Goal: Task Accomplishment & Management: Use online tool/utility

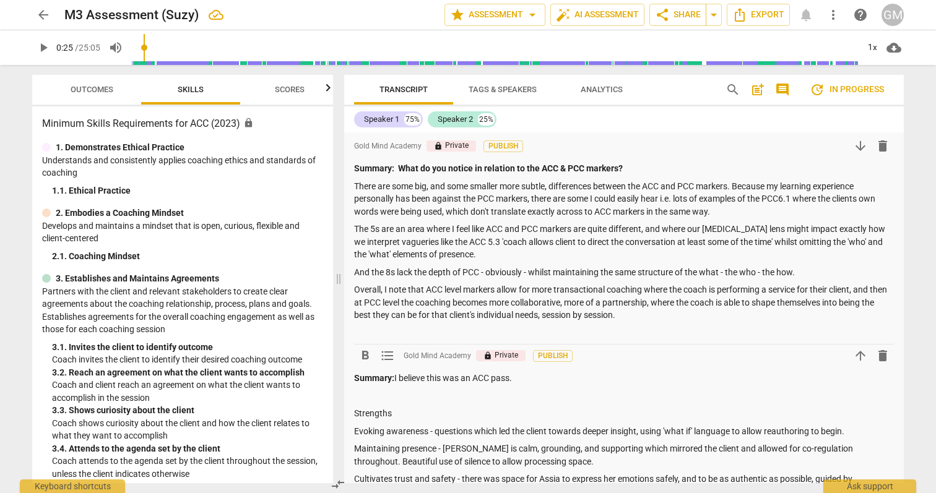
scroll to position [303, 0]
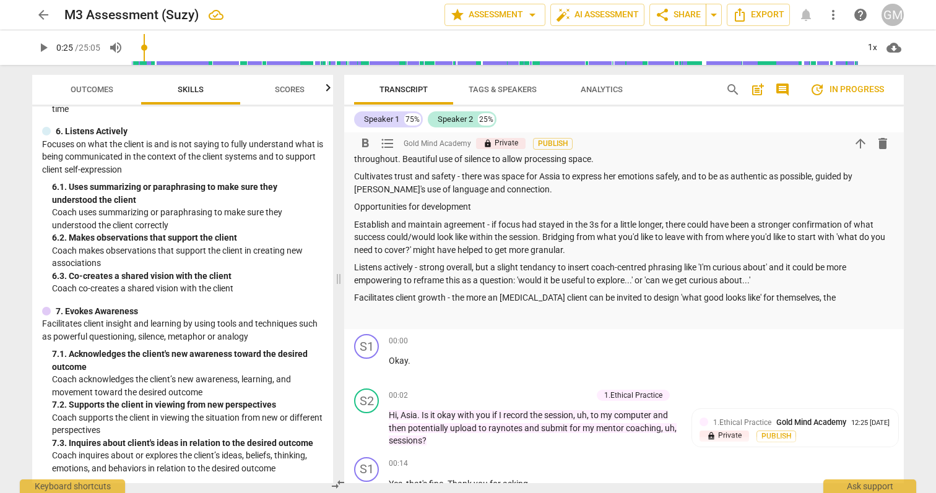
click at [817, 303] on p "Facilitates client growth - the more an [MEDICAL_DATA] client can be invited to…" at bounding box center [624, 298] width 540 height 13
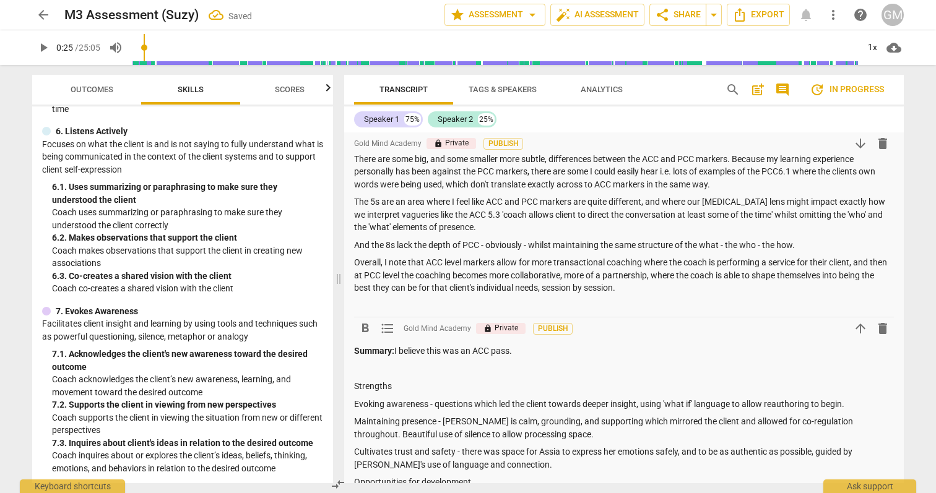
scroll to position [113, 0]
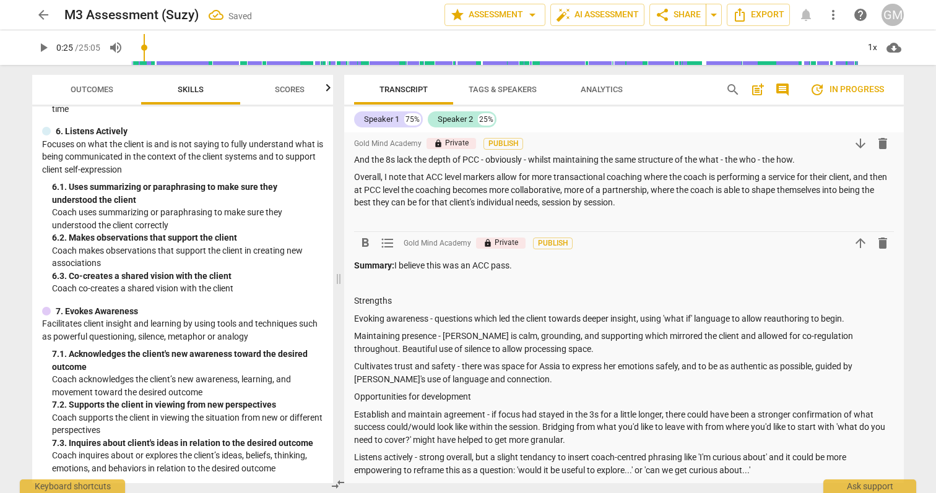
click at [357, 284] on p at bounding box center [624, 283] width 540 height 13
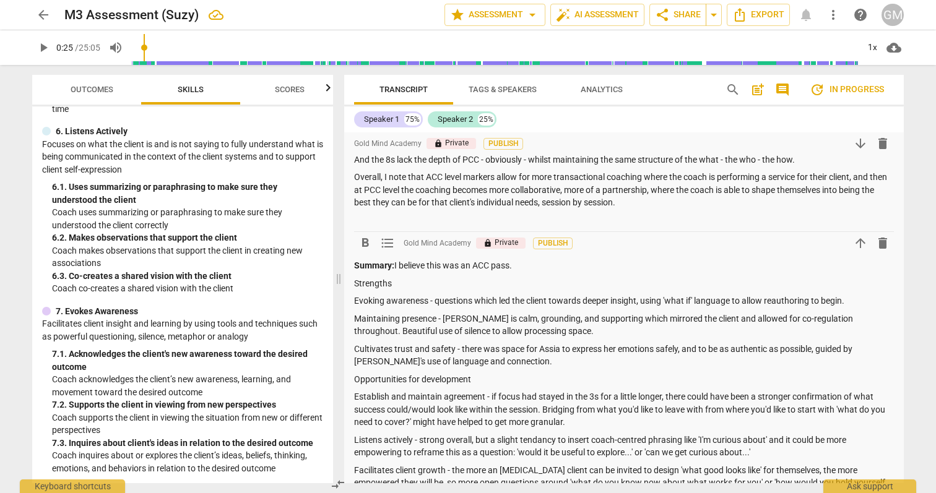
click at [375, 280] on p "Strengths" at bounding box center [624, 283] width 540 height 13
click at [375, 279] on p "Strengths" at bounding box center [624, 283] width 540 height 13
drag, startPoint x: 462, startPoint y: 379, endPoint x: 354, endPoint y: 375, distance: 108.4
click at [354, 375] on div "format_bold format_list_bulleted Gold Mind Academy lock Private Publish arrow_d…" at bounding box center [624, 274] width 560 height 508
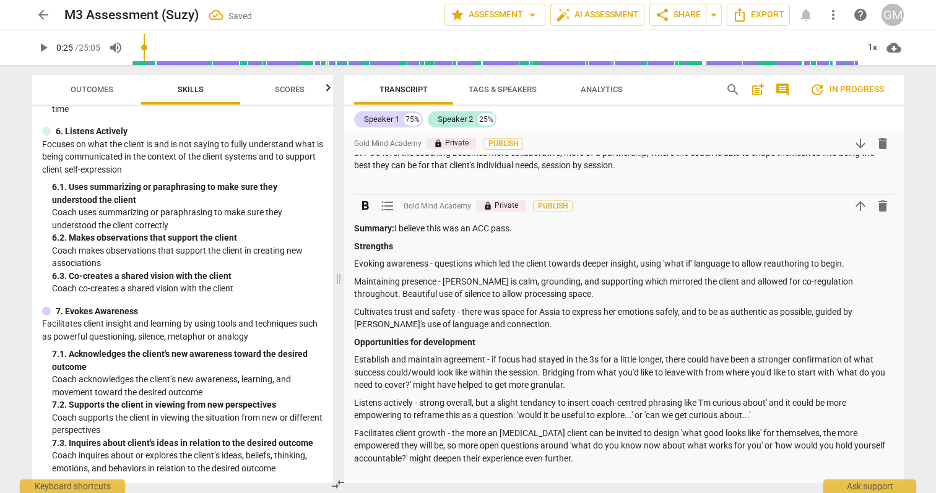
scroll to position [191, 0]
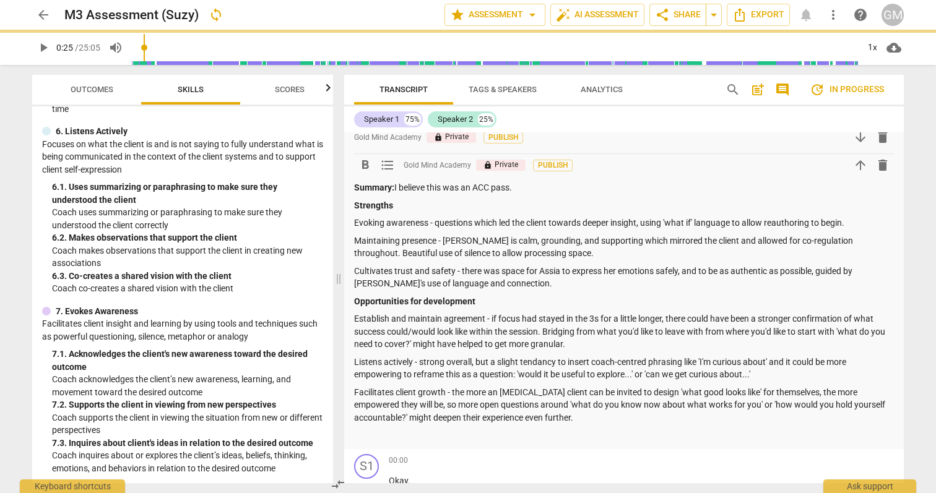
click at [553, 321] on p "Establish and maintain agreement - if focus had stayed in the 3s for a little l…" at bounding box center [624, 332] width 540 height 38
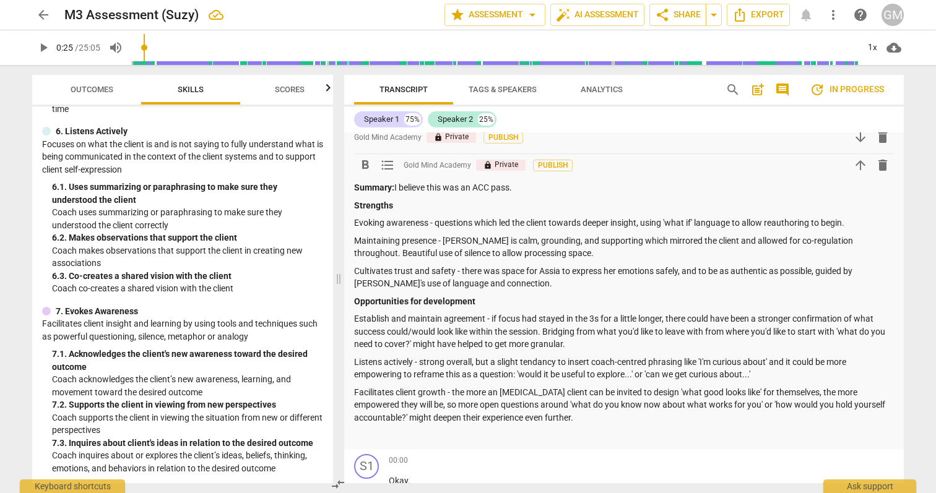
click at [857, 223] on p "Evoking awareness - questions which led the client towards deeper insight, usin…" at bounding box center [624, 223] width 540 height 13
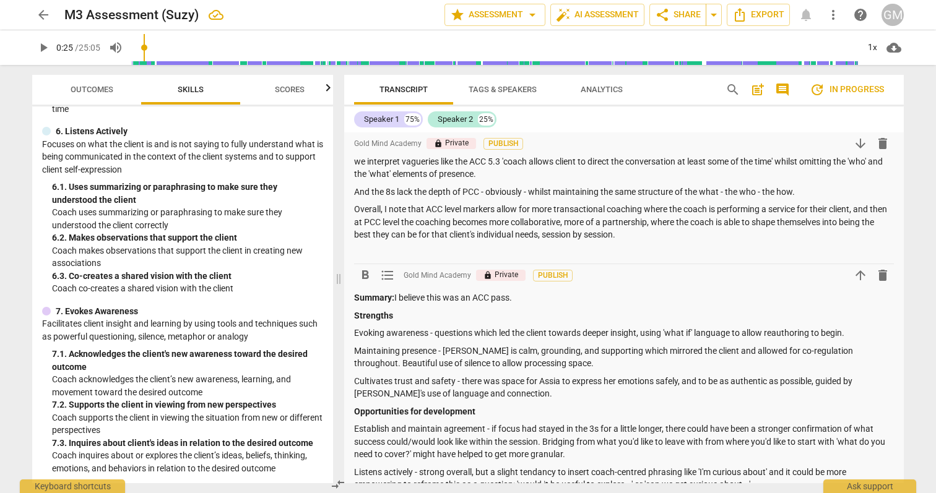
scroll to position [0, 0]
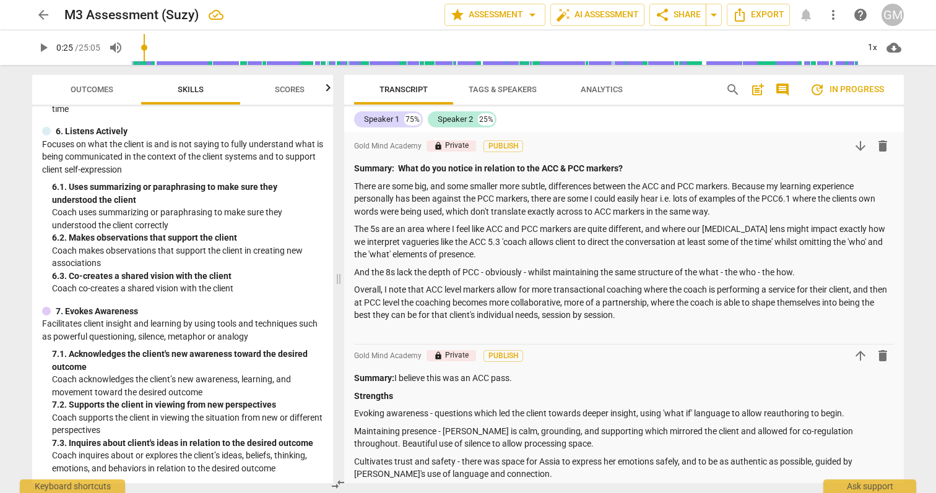
click at [914, 123] on div "arrow_back M3 Assessment (Suzy) edit star Assessment arrow_drop_down auto_fix_h…" at bounding box center [468, 246] width 936 height 493
click at [861, 89] on span "update In progress" at bounding box center [847, 89] width 74 height 15
click at [875, 87] on span "update In progress" at bounding box center [847, 89] width 74 height 15
click at [818, 90] on span "update" at bounding box center [817, 89] width 15 height 15
type input "25"
